Goal: Transaction & Acquisition: Download file/media

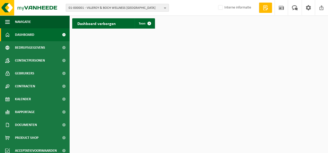
click at [162, 8] on button "01-000001 - VILLEROY & BOCH WELLNESS NV" at bounding box center [117, 8] width 103 height 8
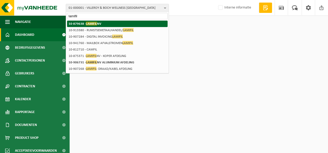
type input "lamifil"
click at [98, 23] on strong "10-879638 - LAMIFIL NV" at bounding box center [85, 24] width 33 height 4
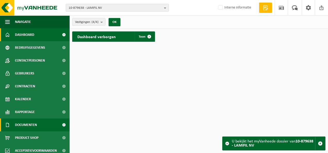
click at [26, 126] on span "Documenten" at bounding box center [26, 125] width 22 height 13
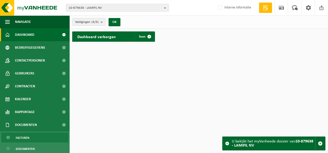
click at [27, 138] on span "Facturen" at bounding box center [23, 138] width 14 height 10
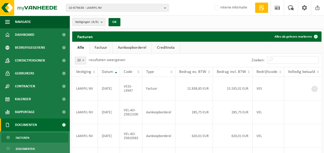
scroll to position [134, 0]
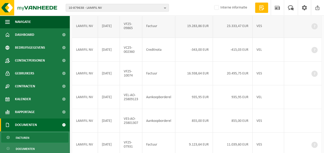
click at [303, 38] on td at bounding box center [303, 26] width 38 height 24
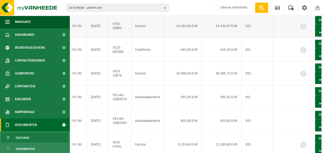
scroll to position [0, 21]
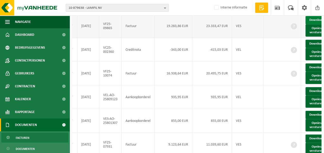
click at [318, 24] on link "Download" at bounding box center [317, 20] width 25 height 8
click at [324, 22] on span at bounding box center [325, 19] width 3 height 3
click at [154, 85] on td "Factuur" at bounding box center [138, 74] width 33 height 24
click at [317, 72] on link "Download" at bounding box center [317, 67] width 25 height 8
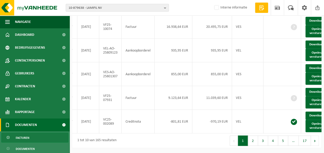
scroll to position [216, 0]
click at [317, 91] on link "Download" at bounding box center [317, 92] width 25 height 8
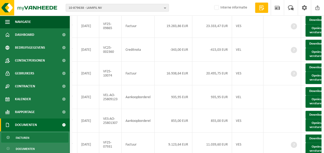
scroll to position [225, 0]
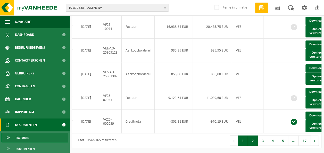
click at [254, 142] on button "2" at bounding box center [253, 141] width 10 height 10
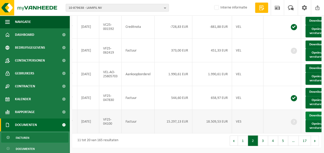
click at [313, 112] on link "Download" at bounding box center [317, 116] width 25 height 8
click at [264, 142] on button "3" at bounding box center [263, 141] width 10 height 10
click at [264, 142] on div "10 25 50 100 10 resultaten weergeven Zoeken: Vestiging Datum Code Type Bedrag e…" at bounding box center [196, 10] width 249 height 275
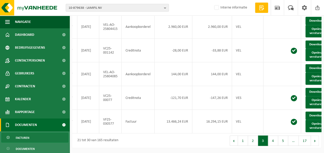
scroll to position [91, 0]
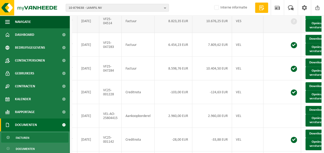
click at [315, 19] on link "Download" at bounding box center [317, 15] width 25 height 8
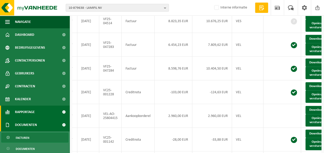
click at [21, 111] on span "Rapportage" at bounding box center [25, 112] width 20 height 13
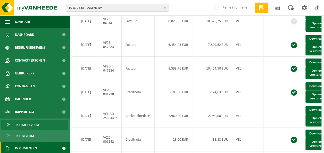
click at [28, 125] on span "In grafiekvorm" at bounding box center [27, 125] width 23 height 10
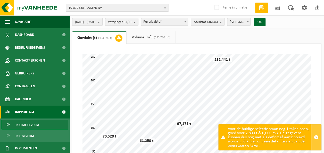
click at [317, 139] on span "button" at bounding box center [316, 137] width 5 height 5
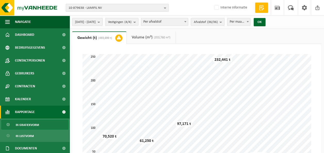
click at [102, 21] on b "submit" at bounding box center [100, 21] width 5 height 7
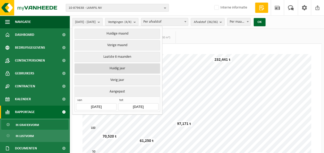
click at [115, 69] on button "Huidig jaar" at bounding box center [117, 68] width 85 height 10
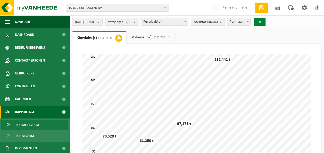
click at [266, 23] on button "OK" at bounding box center [260, 22] width 12 height 8
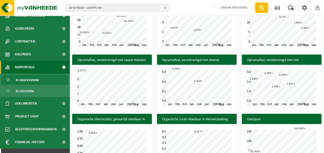
scroll to position [53, 0]
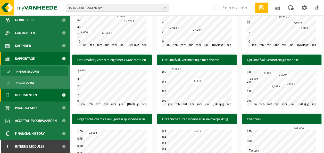
click at [32, 94] on span "Documenten" at bounding box center [26, 95] width 22 height 13
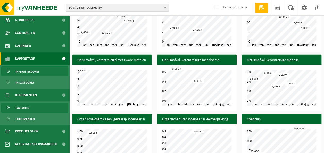
click at [24, 108] on span "Facturen" at bounding box center [23, 108] width 14 height 10
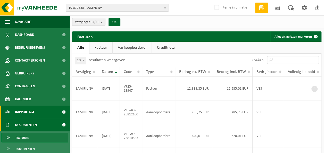
click at [25, 110] on span "Rapportage" at bounding box center [25, 112] width 20 height 13
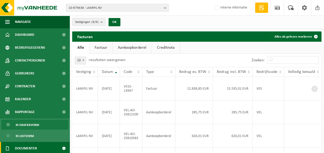
click at [27, 125] on span "In grafiekvorm" at bounding box center [27, 125] width 23 height 10
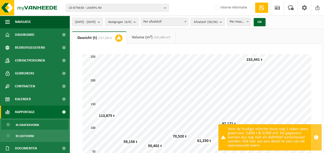
click at [317, 139] on span "button" at bounding box center [316, 137] width 5 height 5
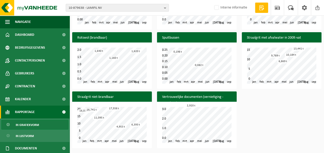
scroll to position [53, 0]
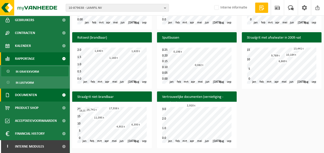
click at [32, 94] on span "Documenten" at bounding box center [26, 95] width 22 height 13
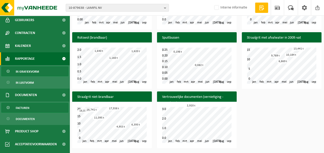
click at [26, 107] on span "Facturen" at bounding box center [23, 108] width 14 height 10
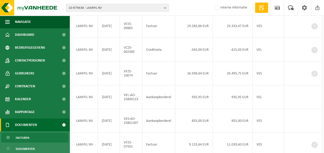
scroll to position [225, 0]
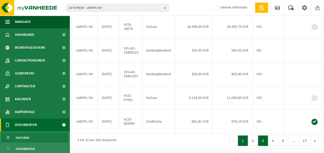
click at [262, 142] on button "3" at bounding box center [263, 141] width 10 height 10
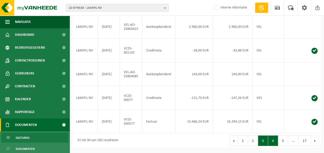
click at [272, 141] on button "4" at bounding box center [273, 141] width 10 height 10
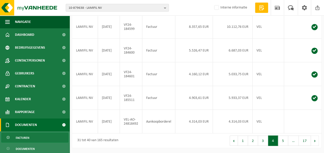
scroll to position [91, 0]
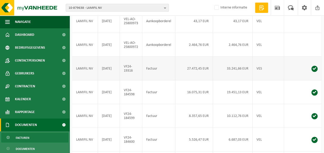
click at [304, 80] on td at bounding box center [303, 69] width 38 height 24
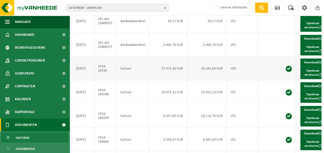
scroll to position [0, 31]
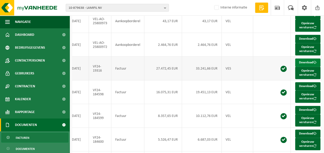
click at [304, 67] on link "Download" at bounding box center [307, 63] width 25 height 8
